Goal: Entertainment & Leisure: Browse casually

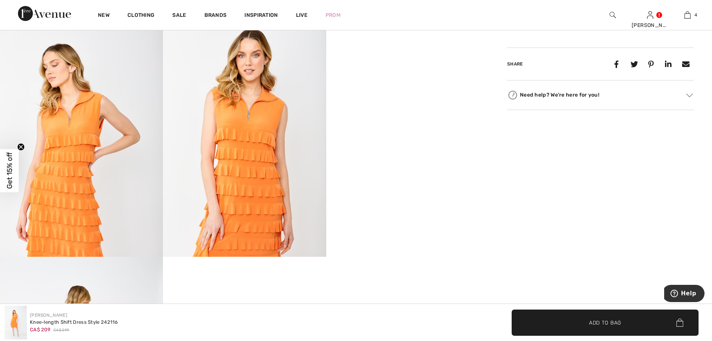
scroll to position [411, 0]
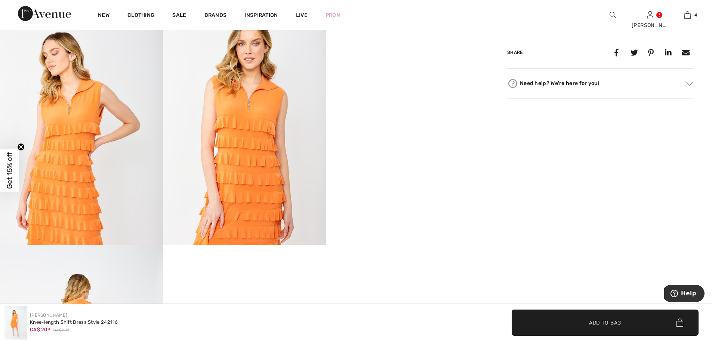
click at [425, 82] on video "Your browser does not support the video tag." at bounding box center [407, 41] width 163 height 82
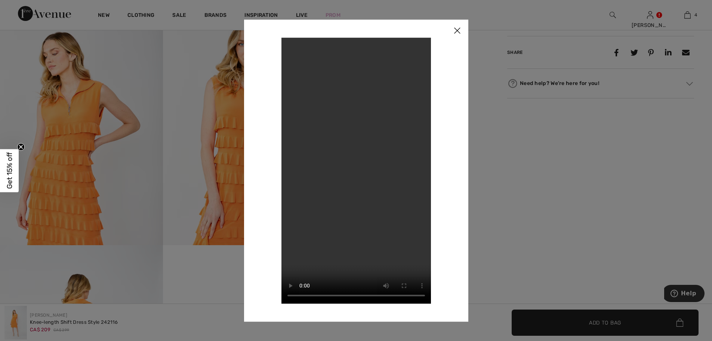
click at [540, 86] on div at bounding box center [356, 170] width 712 height 341
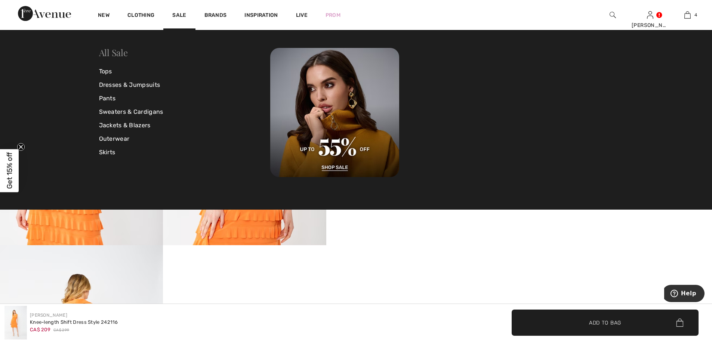
click at [115, 53] on link "All Sale" at bounding box center [113, 52] width 29 height 12
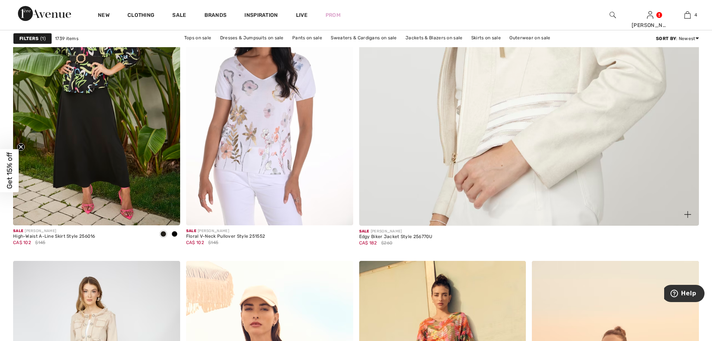
scroll to position [561, 0]
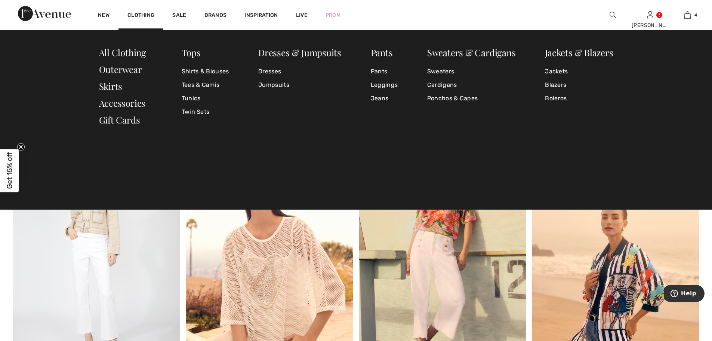
click at [290, 58] on div "Dresses & Jumpsuits" at bounding box center [299, 53] width 83 height 11
click at [289, 53] on link "Dresses & Jumpsuits" at bounding box center [299, 52] width 83 height 12
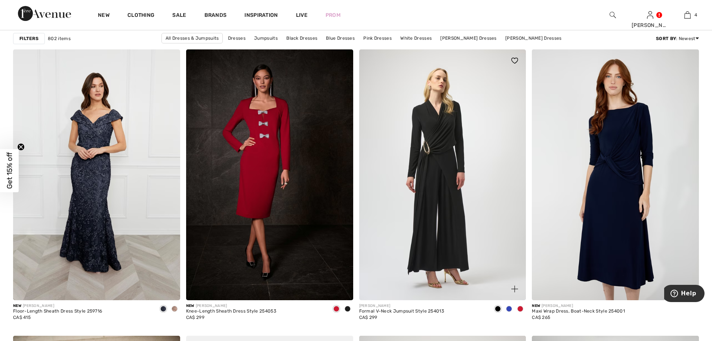
scroll to position [2842, 0]
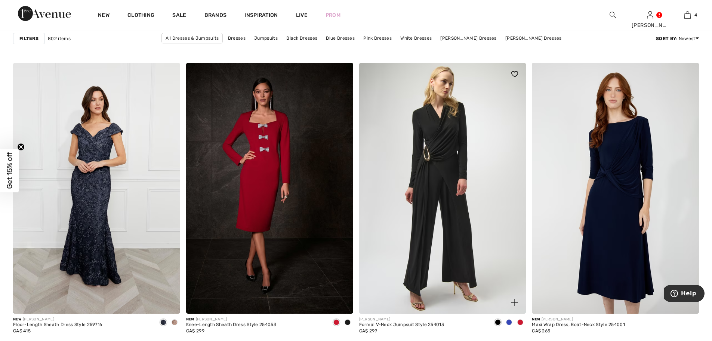
click at [514, 74] on img at bounding box center [515, 74] width 7 height 6
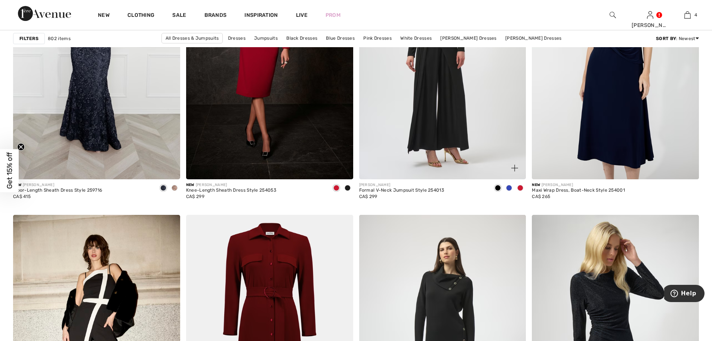
scroll to position [3066, 0]
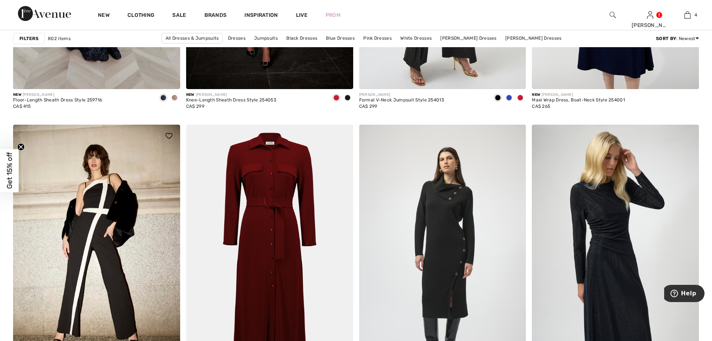
drag, startPoint x: 169, startPoint y: 133, endPoint x: 138, endPoint y: 148, distance: 34.4
click at [169, 134] on img at bounding box center [169, 136] width 7 height 6
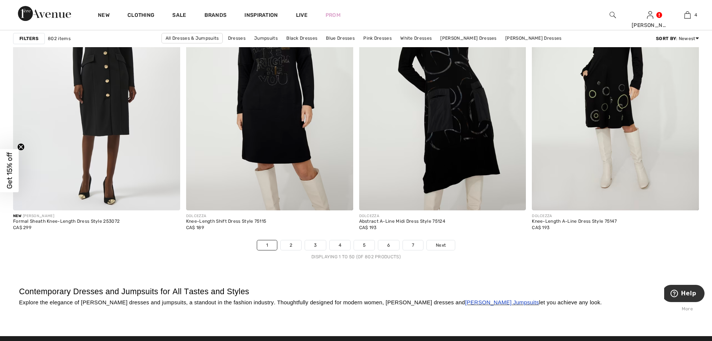
scroll to position [4225, 0]
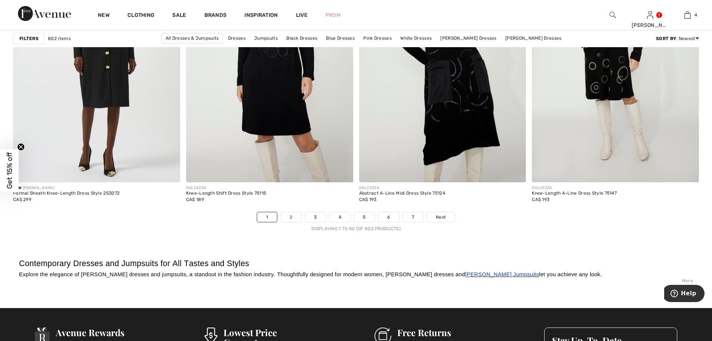
click at [291, 215] on link "2" at bounding box center [291, 217] width 21 height 10
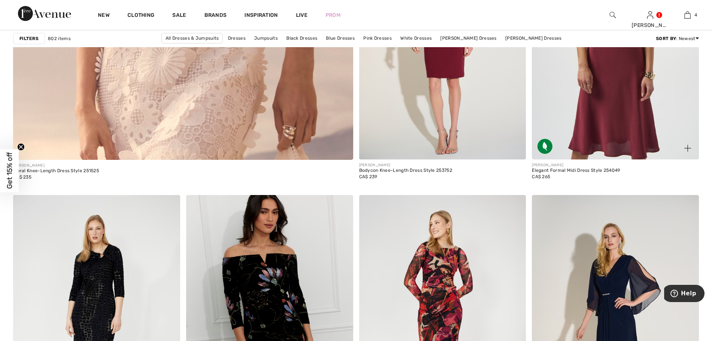
scroll to position [2842, 0]
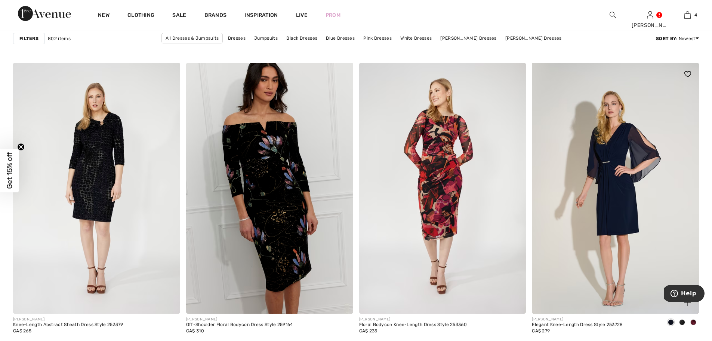
click at [693, 322] on span at bounding box center [694, 322] width 6 height 6
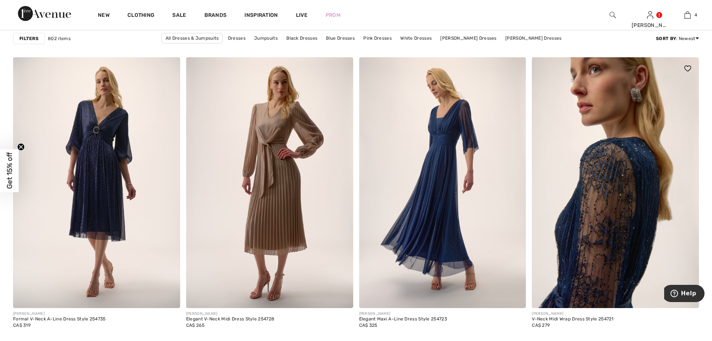
scroll to position [3814, 0]
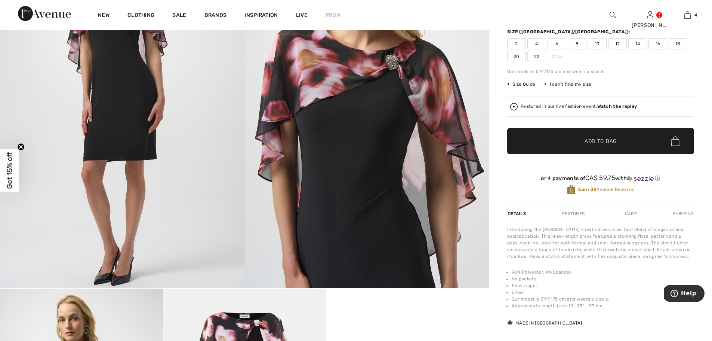
scroll to position [337, 0]
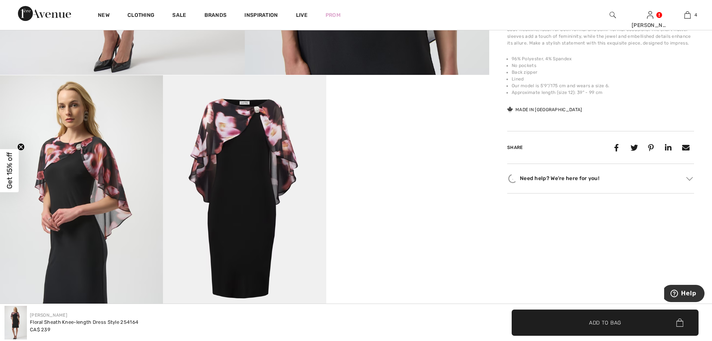
click at [468, 148] on video "Your browser does not support the video tag." at bounding box center [407, 116] width 163 height 82
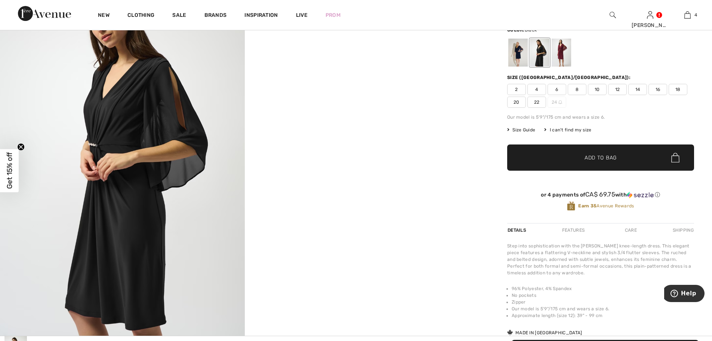
scroll to position [37, 0]
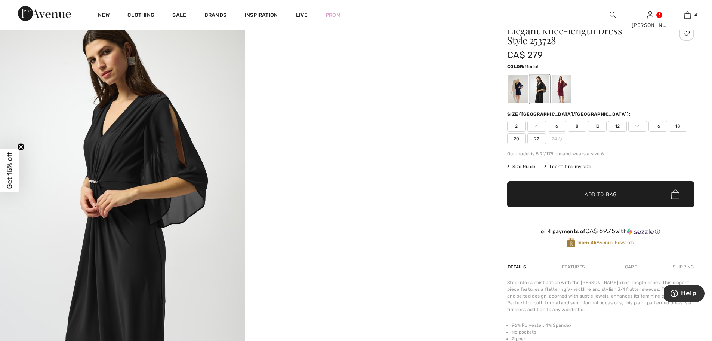
click at [562, 84] on div at bounding box center [561, 89] width 19 height 28
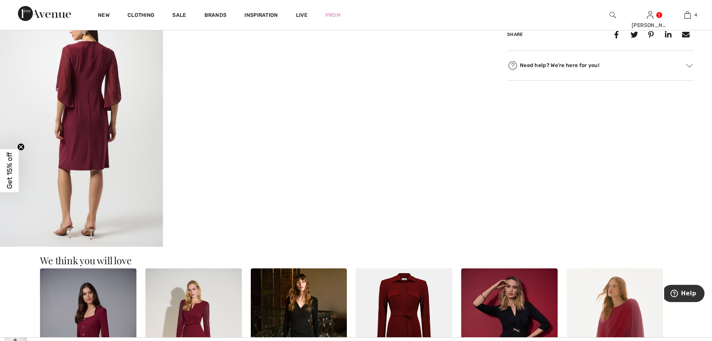
scroll to position [411, 0]
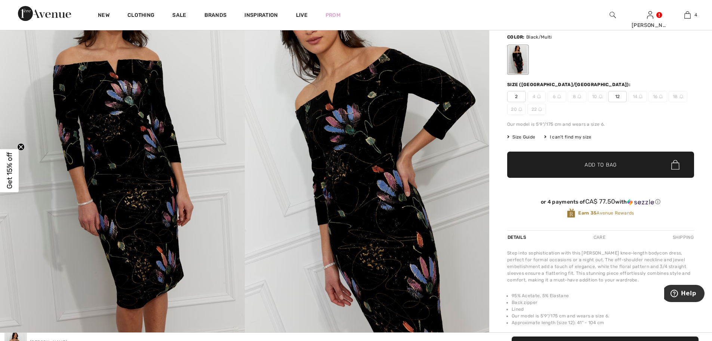
scroll to position [374, 0]
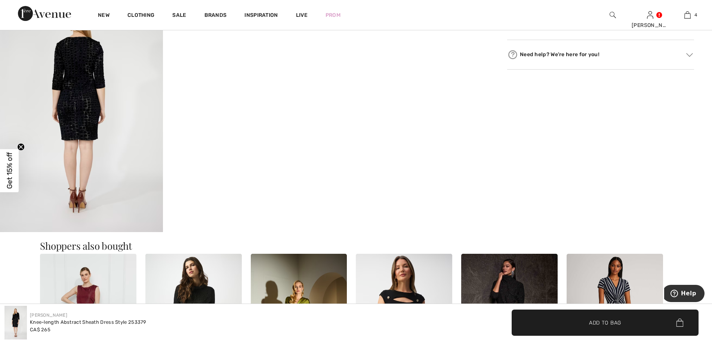
scroll to position [374, 0]
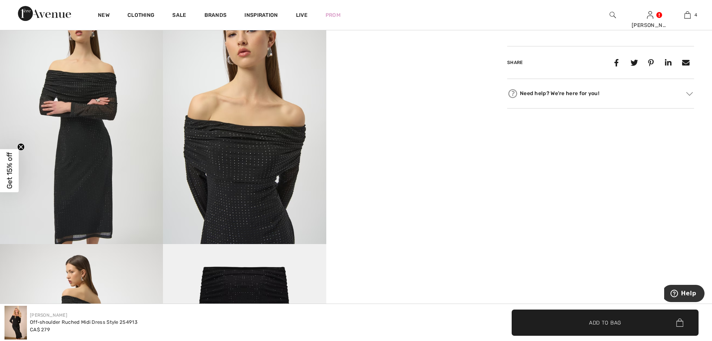
scroll to position [449, 0]
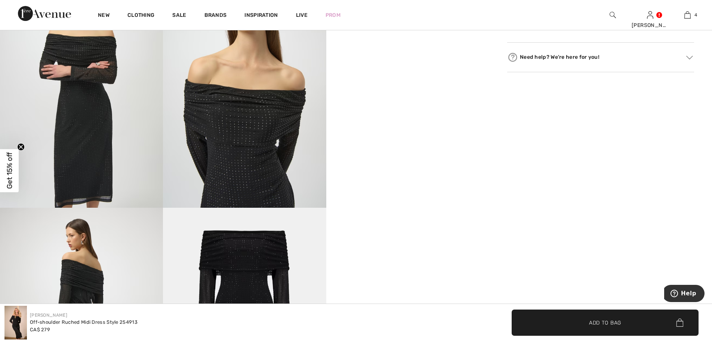
click at [443, 44] on video "Your browser does not support the video tag." at bounding box center [407, 4] width 163 height 82
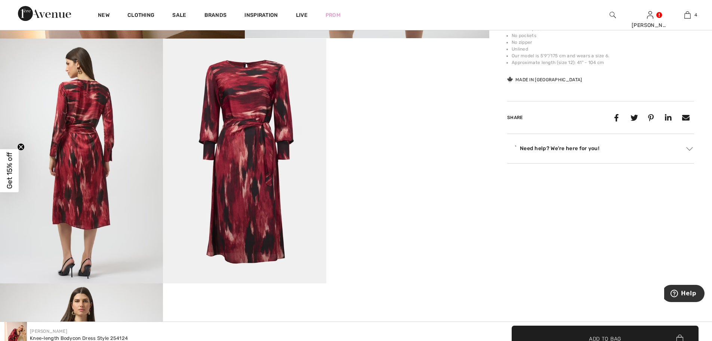
scroll to position [374, 0]
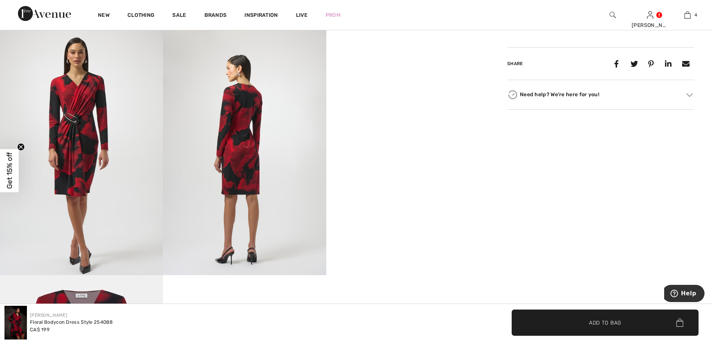
scroll to position [411, 0]
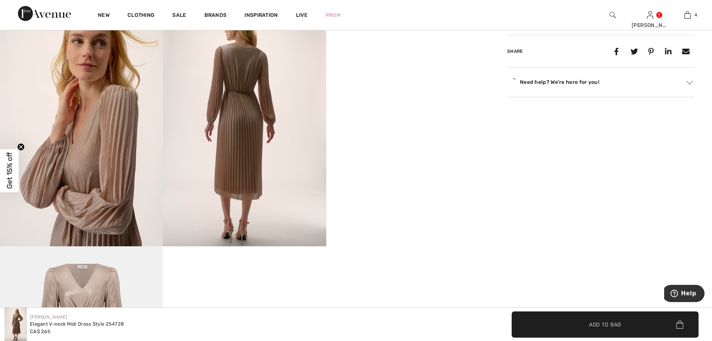
scroll to position [411, 0]
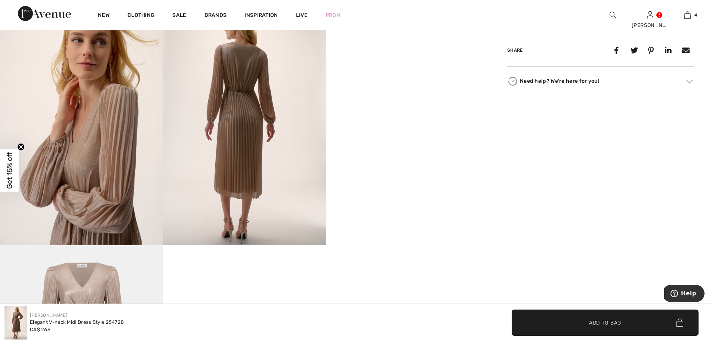
click at [423, 82] on video "Your browser does not support the video tag." at bounding box center [407, 41] width 163 height 82
